Goal: Transaction & Acquisition: Register for event/course

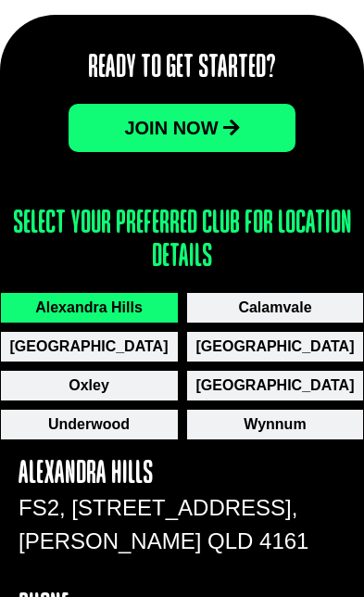
scroll to position [2308, 0]
click at [250, 104] on link "JOin now" at bounding box center [182, 128] width 226 height 48
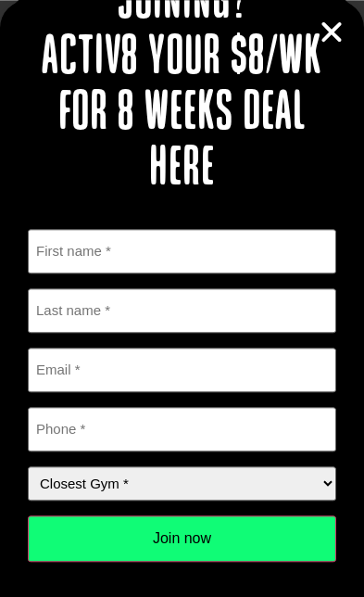
scroll to position [2334, 0]
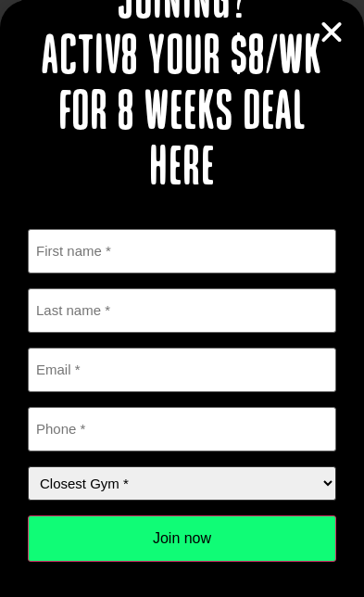
click at [195, 489] on select "Closest Gym * [GEOGRAPHIC_DATA] [GEOGRAPHIC_DATA] [GEOGRAPHIC_DATA] [GEOGRAPHIC…" at bounding box center [182, 483] width 309 height 34
click at [325, 30] on icon "Close" at bounding box center [332, 33] width 28 height 28
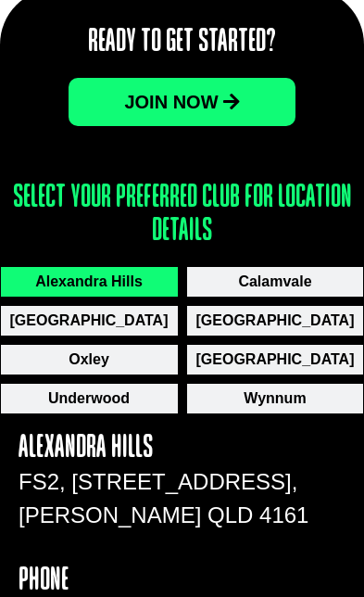
click at [310, 267] on button "Calamvale" at bounding box center [275, 282] width 177 height 30
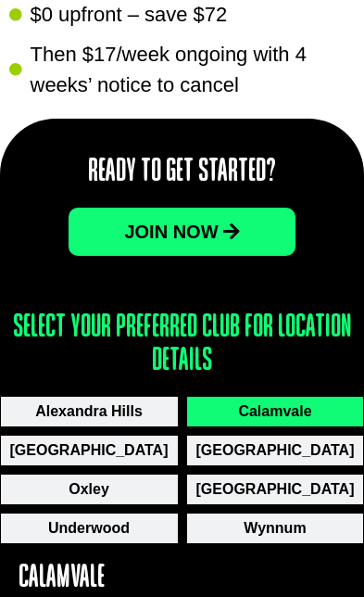
scroll to position [2204, 0]
click at [249, 210] on link "JOin now" at bounding box center [182, 232] width 226 height 48
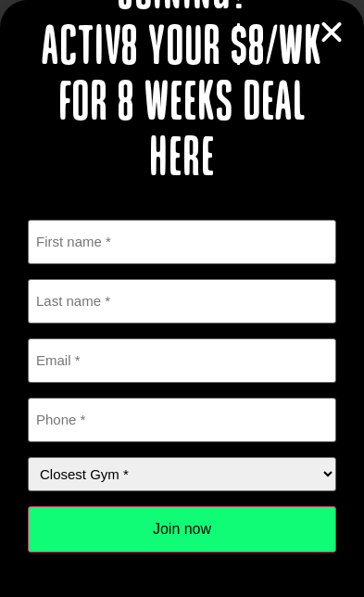
scroll to position [157, 0]
click at [322, 26] on icon "Close" at bounding box center [332, 33] width 28 height 28
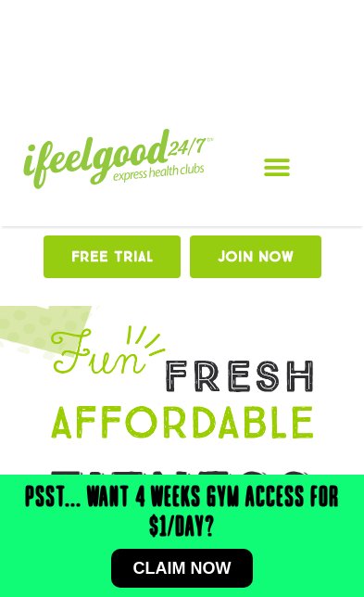
click at [135, 272] on link "Free TRIAL" at bounding box center [112, 257] width 137 height 43
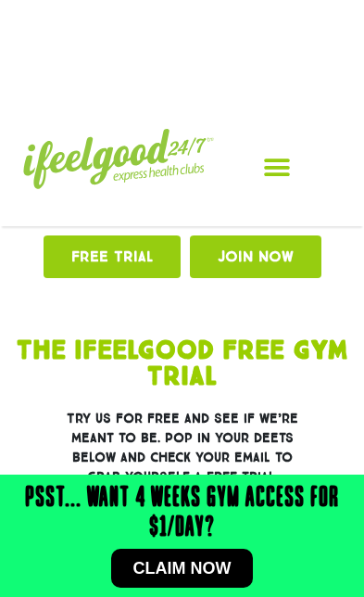
click at [143, 276] on link "Free TRIAL" at bounding box center [112, 257] width 137 height 43
